Goal: Information Seeking & Learning: Learn about a topic

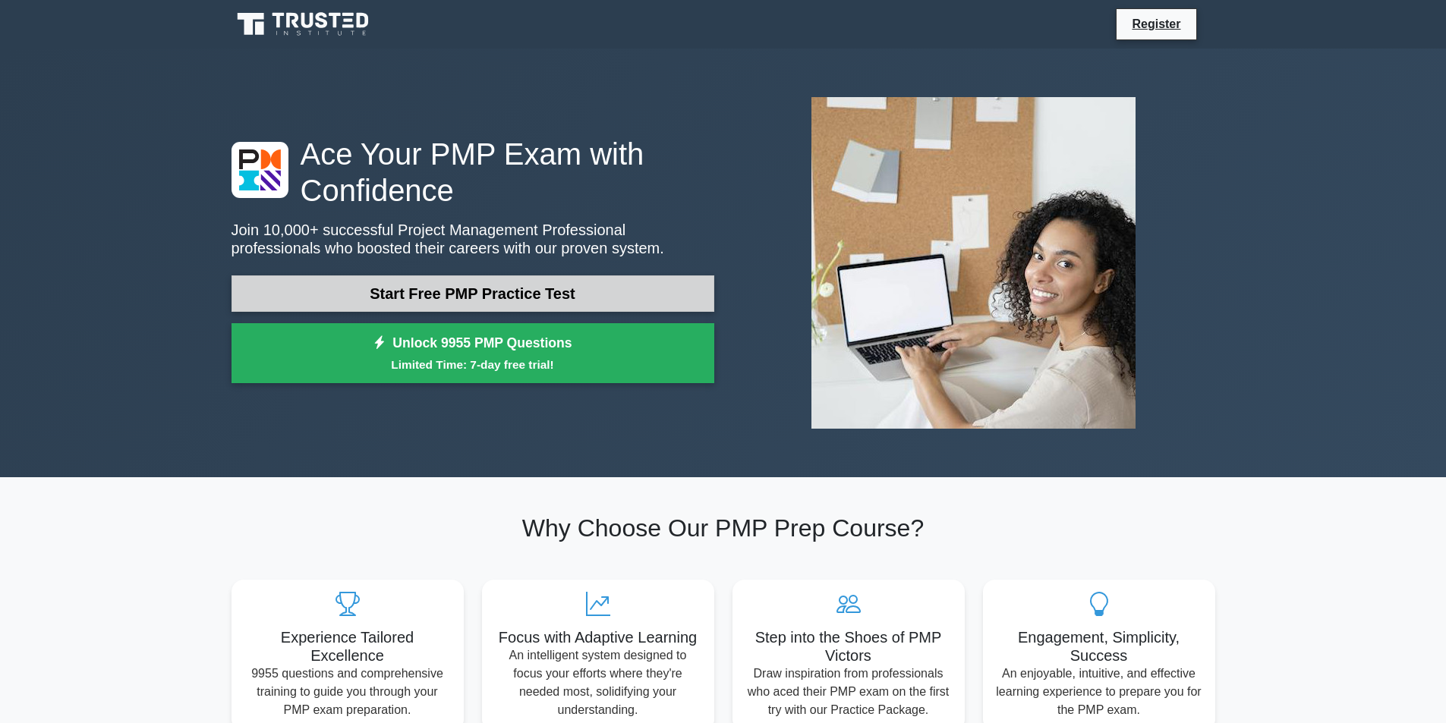
click at [304, 277] on link "Start Free PMP Practice Test" at bounding box center [472, 294] width 483 height 36
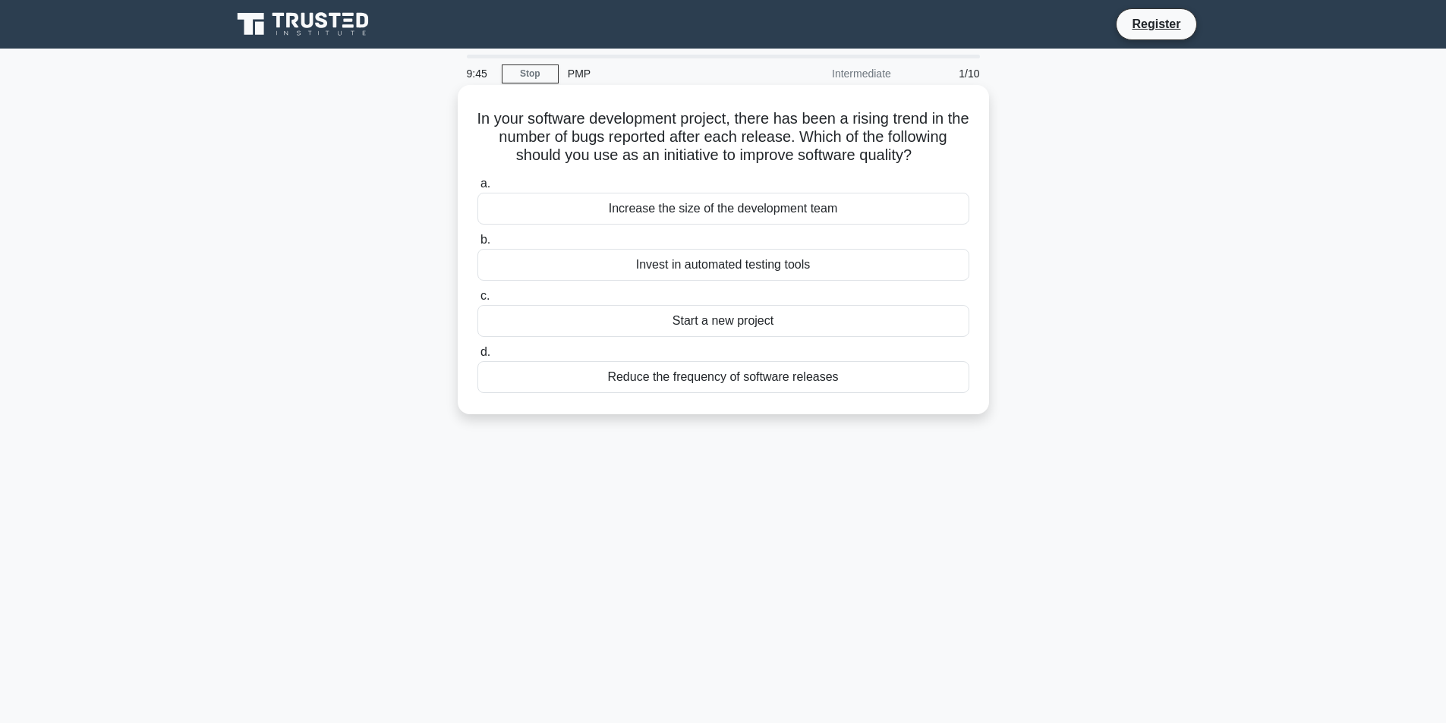
click at [659, 211] on div "Increase the size of the development team" at bounding box center [723, 209] width 492 height 32
click at [477, 189] on input "a. Increase the size of the development team" at bounding box center [477, 184] width 0 height 10
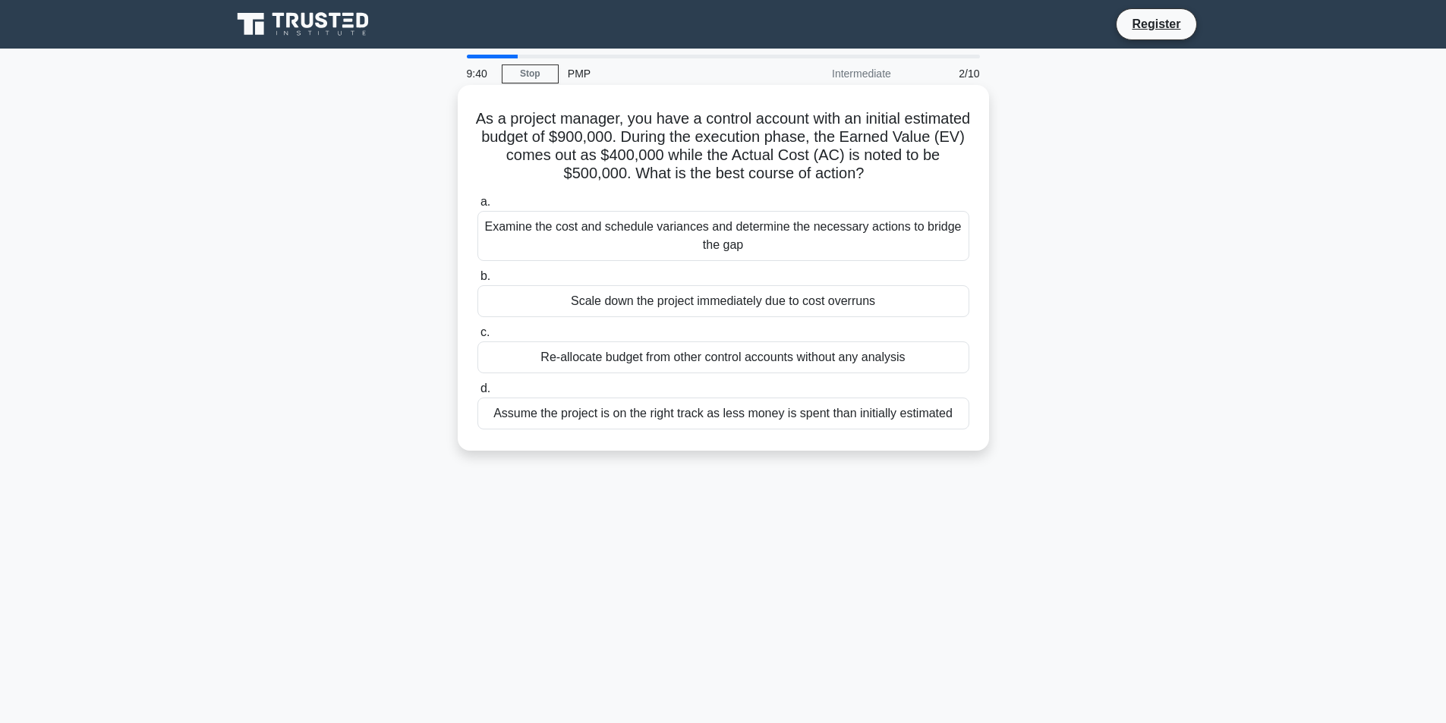
click at [627, 231] on div "Examine the cost and schedule variances and determine the necessary actions to …" at bounding box center [723, 236] width 492 height 50
click at [477, 207] on input "a. Examine the cost and schedule variances and determine the necessary actions …" at bounding box center [477, 202] width 0 height 10
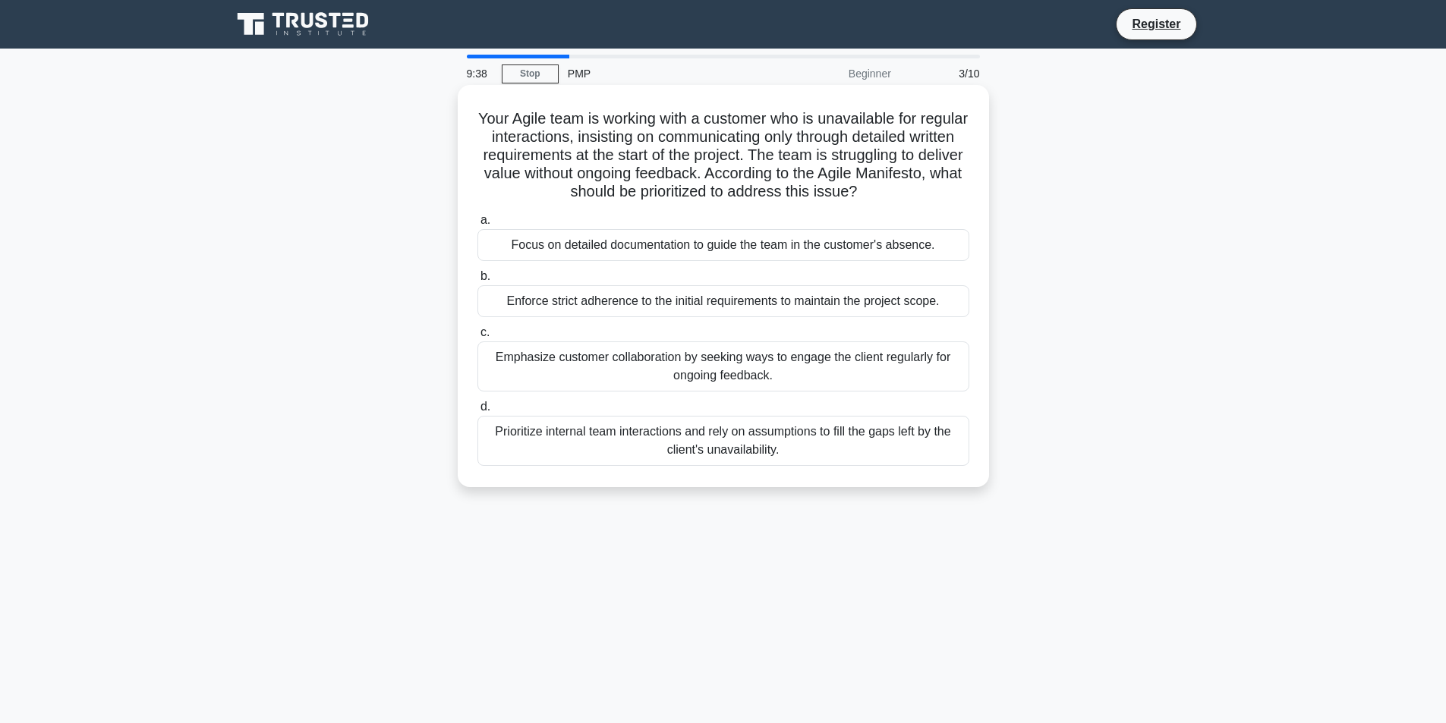
click at [628, 253] on div "Focus on detailed documentation to guide the team in the customer's absence." at bounding box center [723, 245] width 492 height 32
click at [477, 225] on input "a. Focus on detailed documentation to guide the team in the customer's absence." at bounding box center [477, 221] width 0 height 10
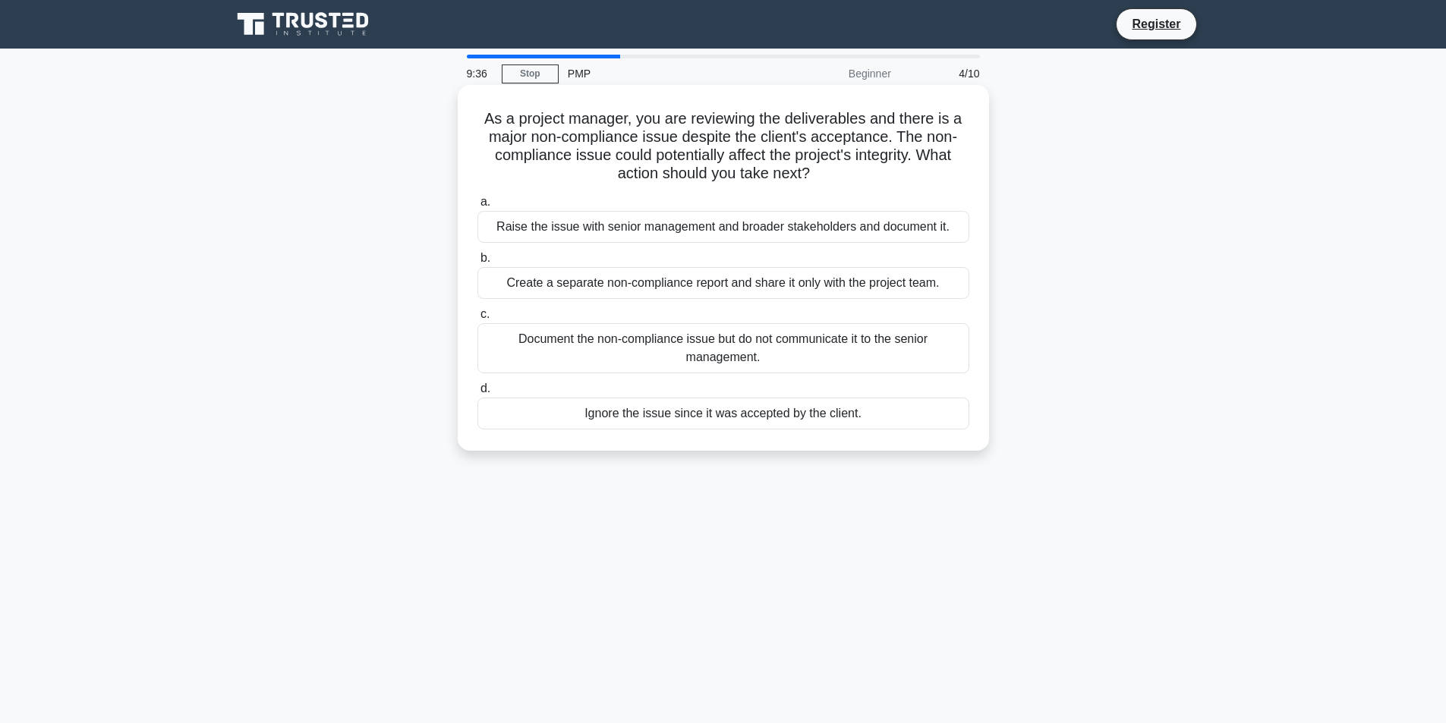
click at [643, 234] on div "Raise the issue with senior management and broader stakeholders and document it." at bounding box center [723, 227] width 492 height 32
click at [477, 207] on input "a. Raise the issue with senior management and broader stakeholders and document…" at bounding box center [477, 202] width 0 height 10
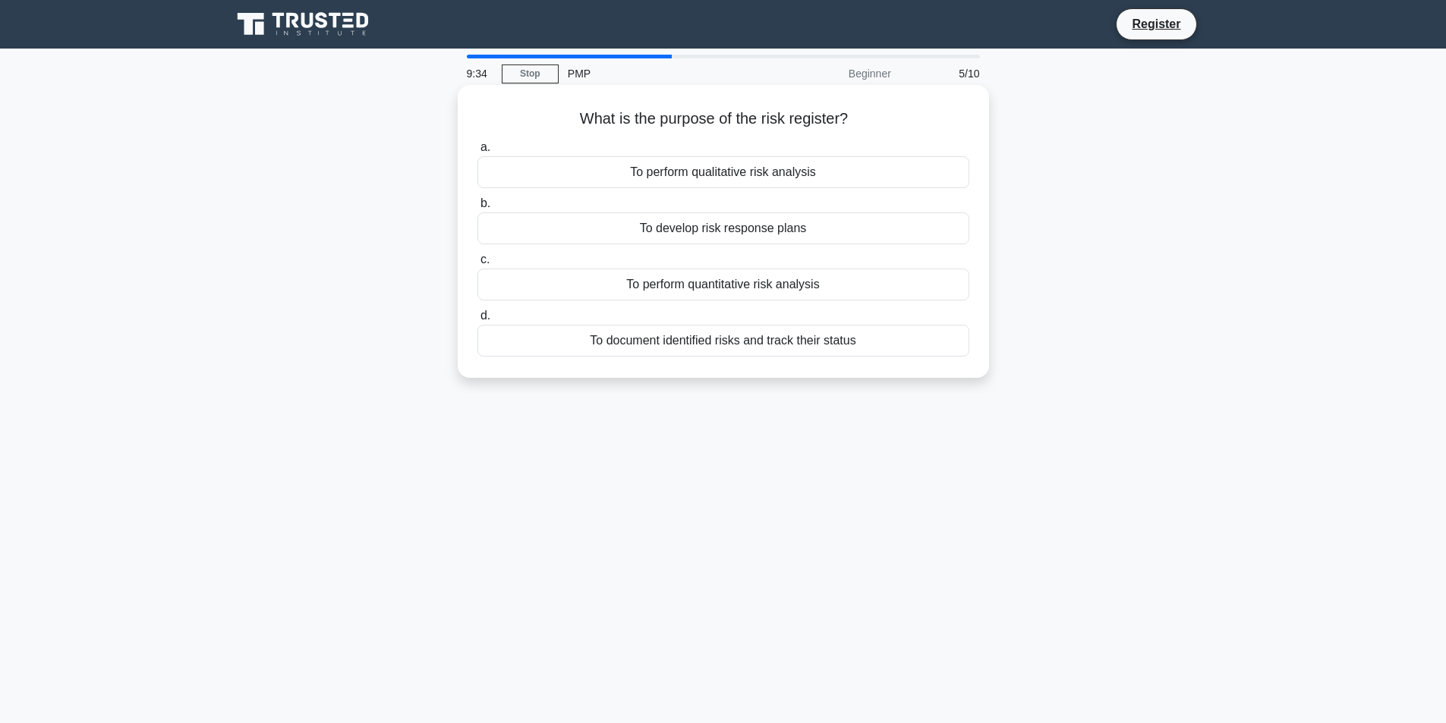
click at [649, 180] on div "To perform qualitative risk analysis" at bounding box center [723, 172] width 492 height 32
click at [477, 153] on input "a. To perform qualitative risk analysis" at bounding box center [477, 148] width 0 height 10
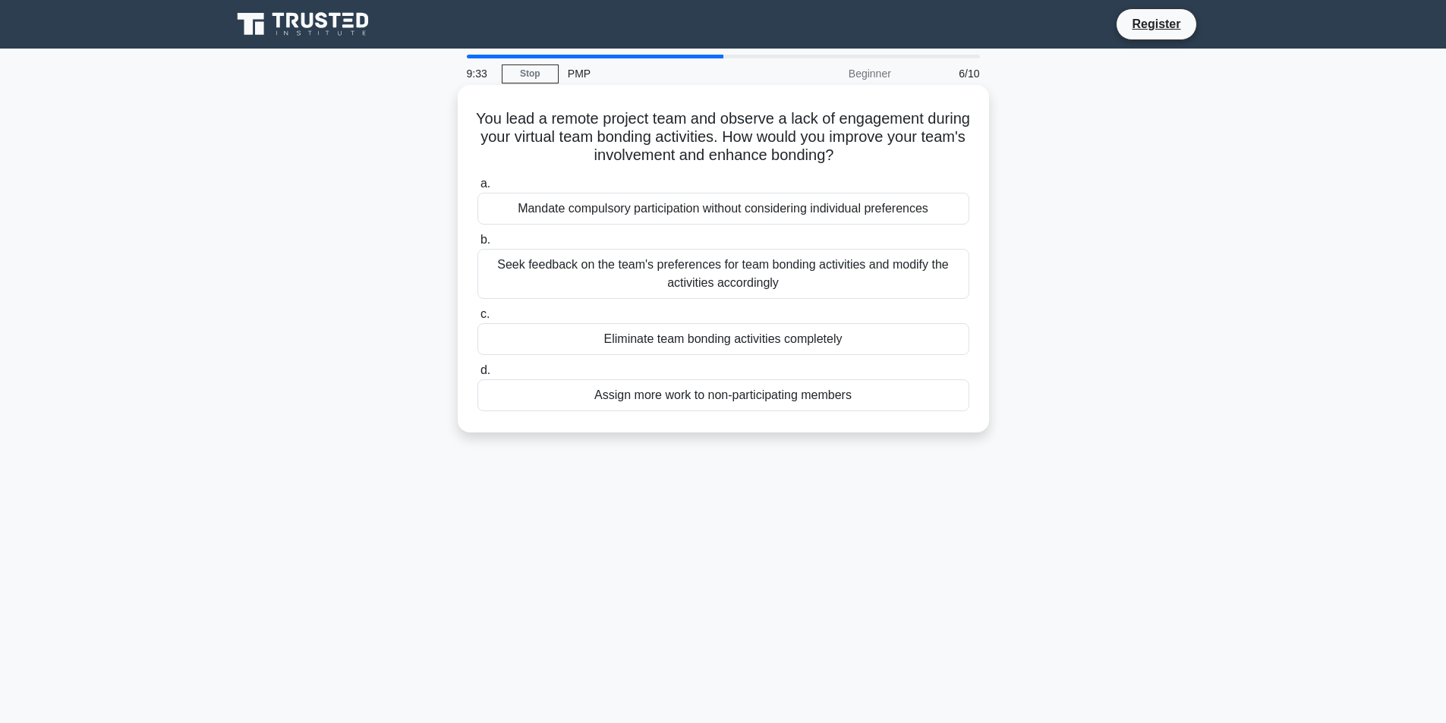
click at [659, 280] on div "Seek feedback on the team's preferences for team bonding activities and modify …" at bounding box center [723, 274] width 492 height 50
click at [477, 245] on input "b. Seek feedback on the team's preferences for team bonding activities and modi…" at bounding box center [477, 240] width 0 height 10
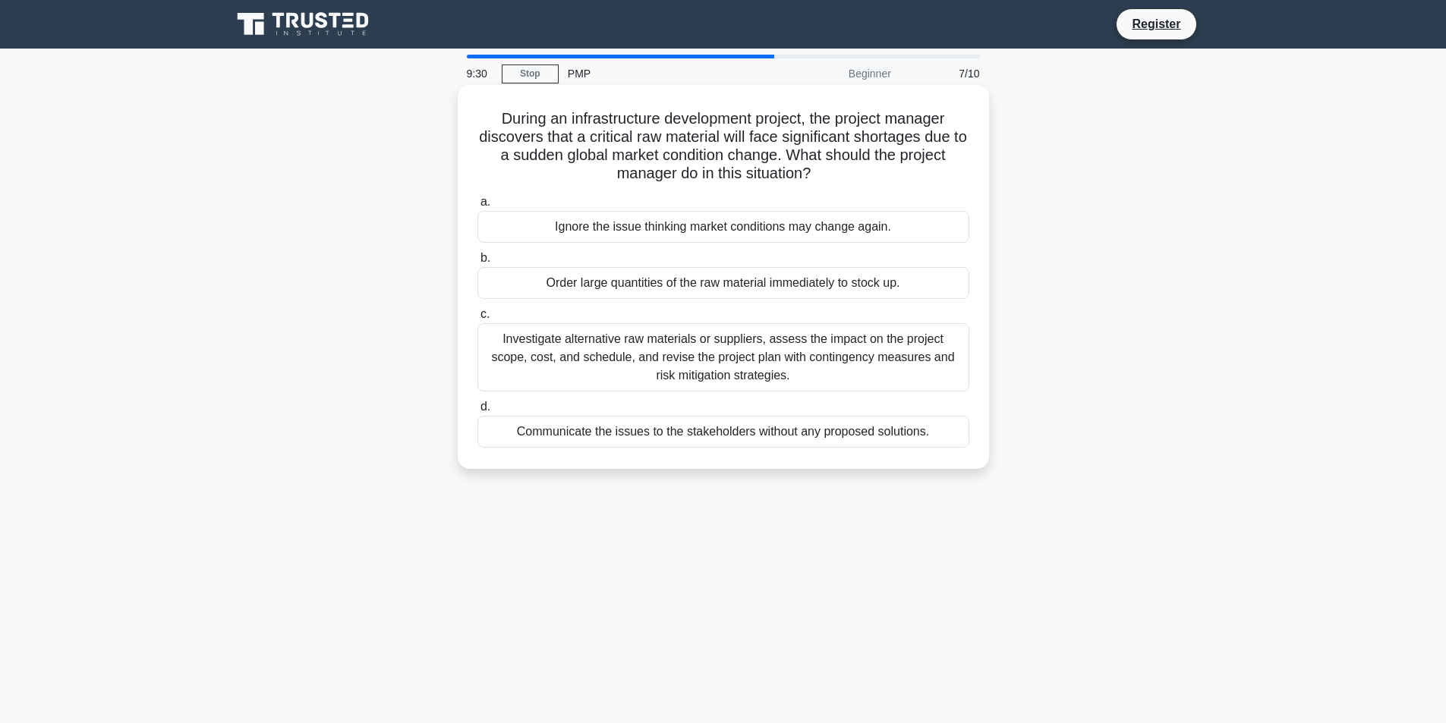
click at [613, 348] on div "Investigate alternative raw materials or suppliers, assess the impact on the pr…" at bounding box center [723, 357] width 492 height 68
click at [477, 320] on input "c. Investigate alternative raw materials or suppliers, assess the impact on the…" at bounding box center [477, 315] width 0 height 10
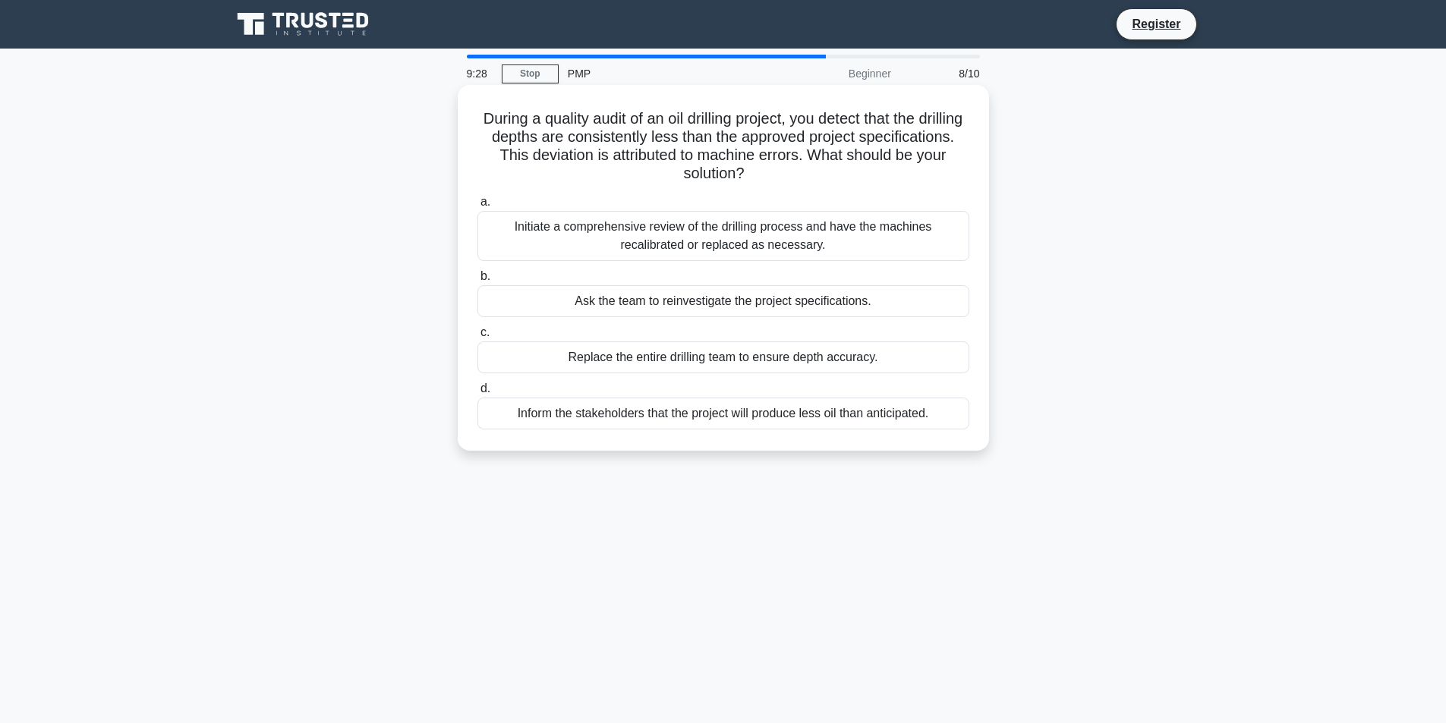
click at [663, 237] on div "Initiate a comprehensive review of the drilling process and have the machines r…" at bounding box center [723, 236] width 492 height 50
click at [477, 207] on input "a. Initiate a comprehensive review of the drilling process and have the machine…" at bounding box center [477, 202] width 0 height 10
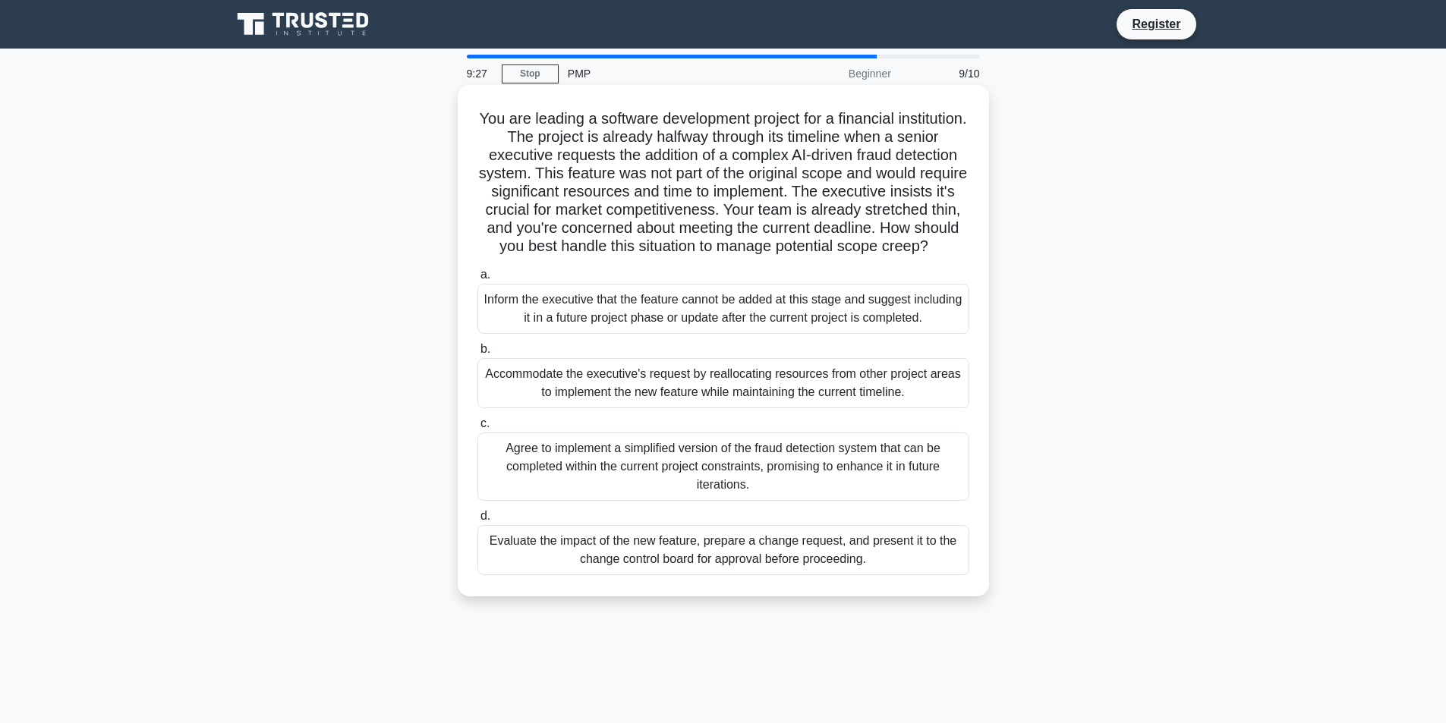
click at [619, 334] on div "Inform the executive that the feature cannot be added at this stage and suggest…" at bounding box center [723, 309] width 492 height 50
click at [477, 280] on input "a. Inform the executive that the feature cannot be added at this stage and sugg…" at bounding box center [477, 275] width 0 height 10
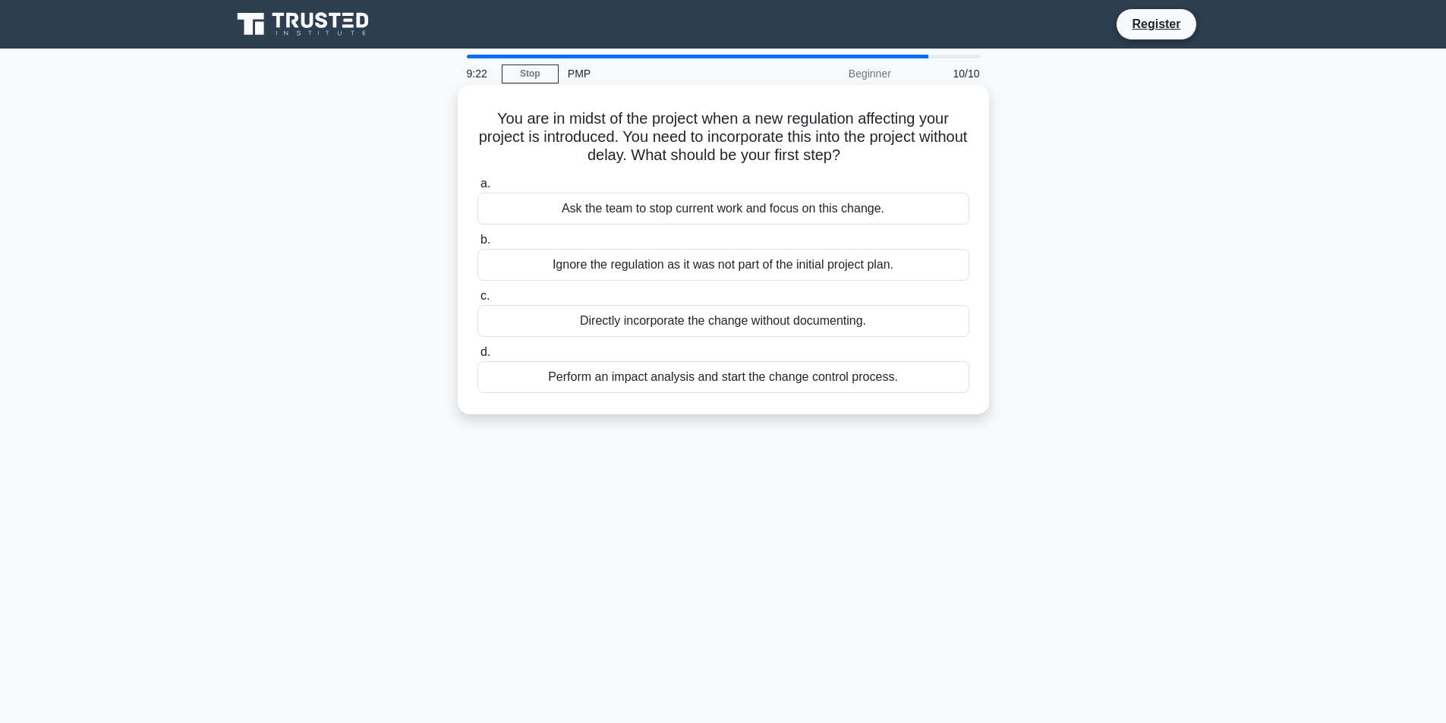
click at [648, 212] on div "Ask the team to stop current work and focus on this change." at bounding box center [723, 209] width 492 height 32
click at [477, 189] on input "a. Ask the team to stop current work and focus on this change." at bounding box center [477, 184] width 0 height 10
